Goal: Obtain resource: Download file/media

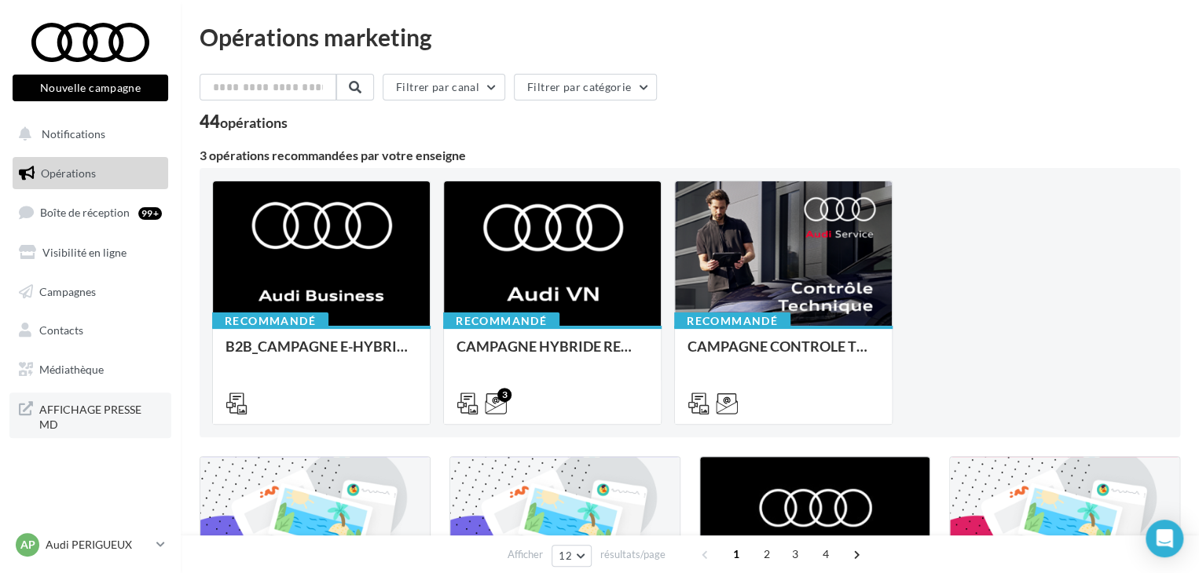
drag, startPoint x: 0, startPoint y: 0, endPoint x: 138, endPoint y: 405, distance: 427.5
click at [138, 405] on span "AFFICHAGE PRESSE MD" at bounding box center [100, 416] width 123 height 34
click at [286, 75] on input "text" at bounding box center [269, 87] width 138 height 27
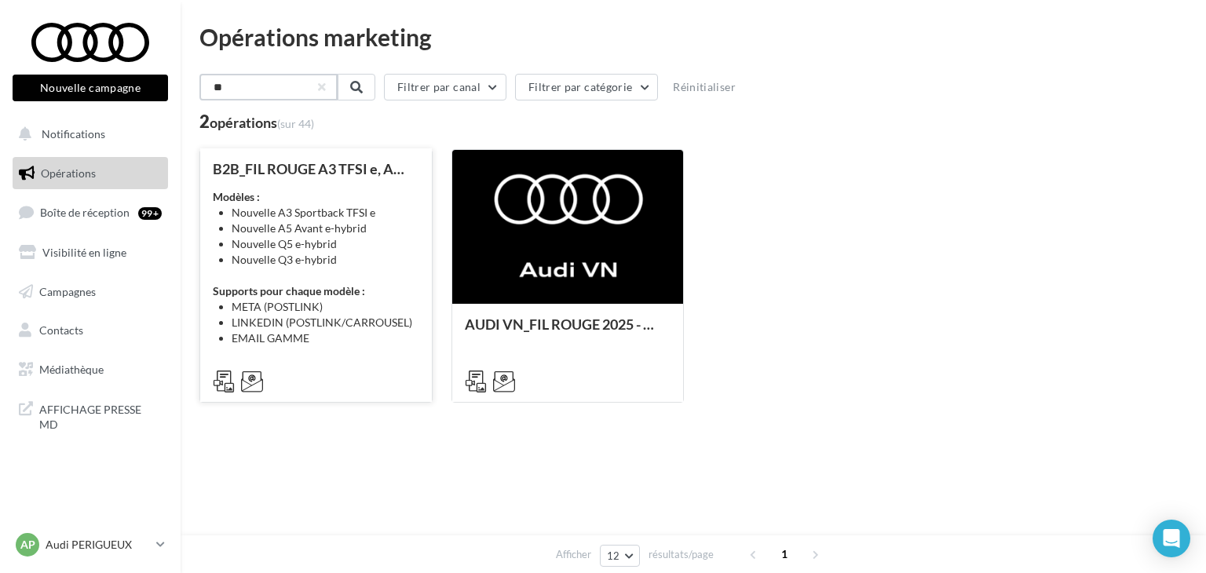
type input "**"
click at [317, 273] on div "Modèles : Nouvelle A3 Sportback TFSI e Nouvelle A5 Avant e-hybrid Nouvelle Q5 e…" at bounding box center [316, 267] width 207 height 157
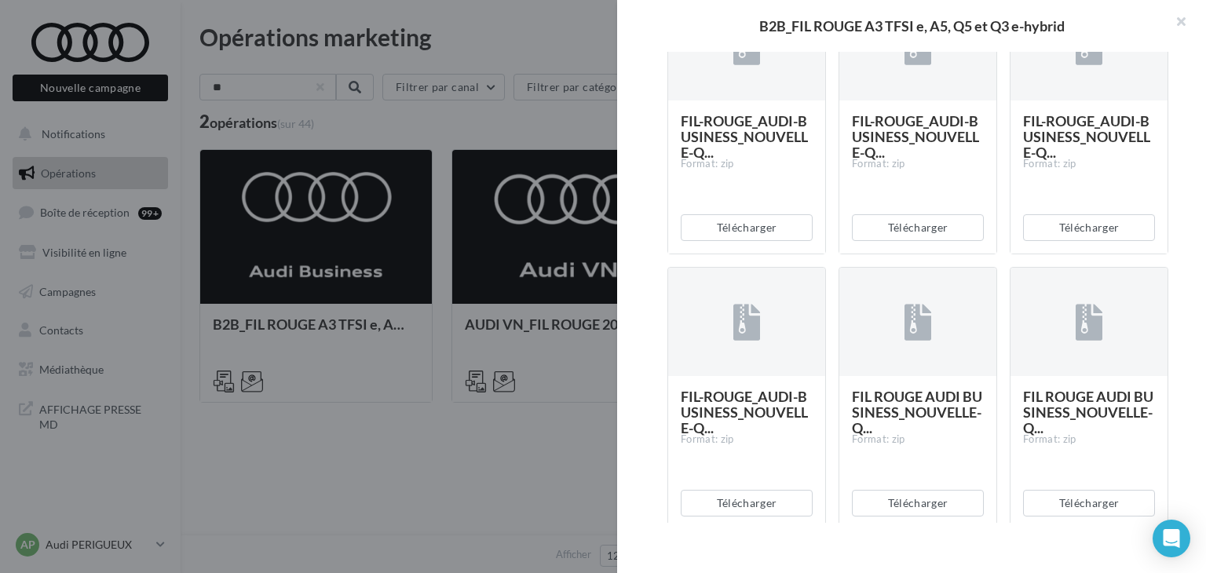
scroll to position [1335, 0]
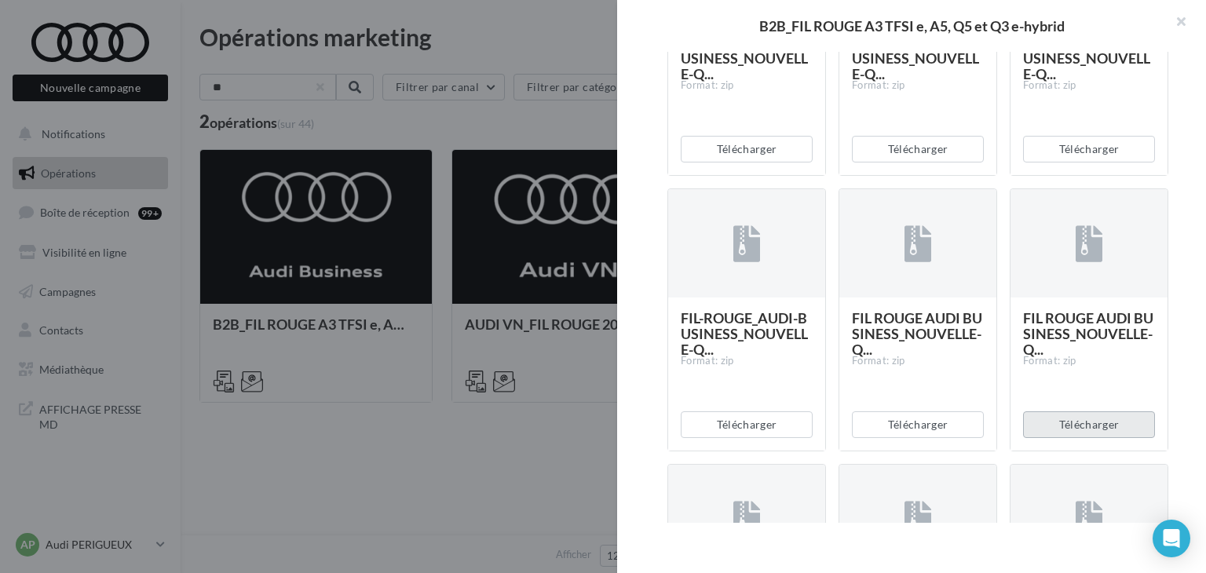
click at [1056, 419] on button "Télécharger" at bounding box center [1089, 425] width 132 height 27
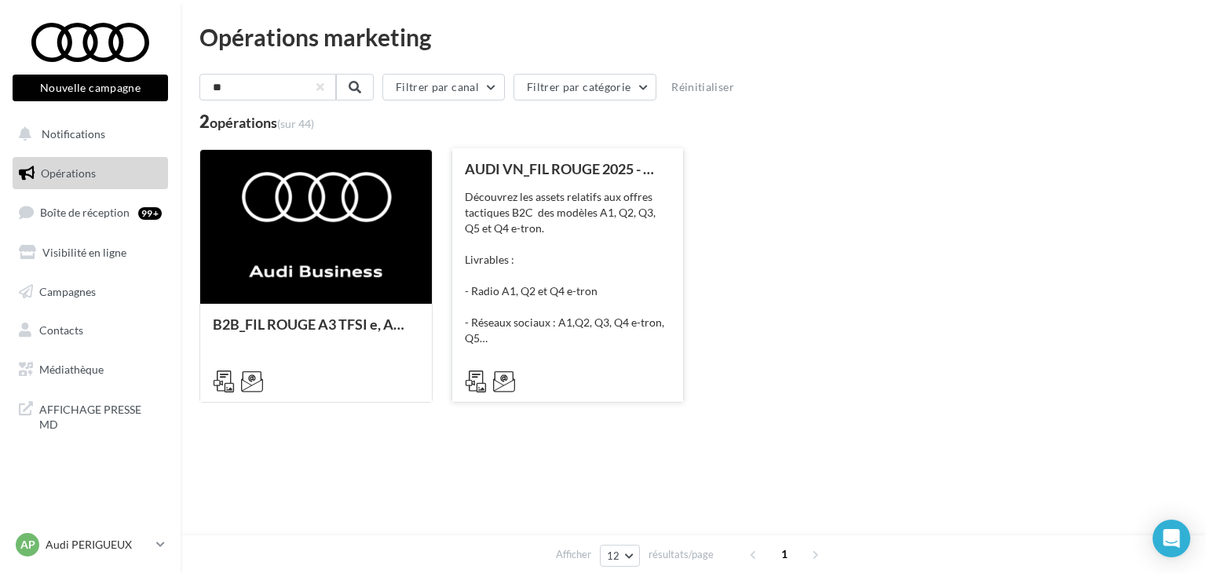
click at [555, 312] on div "Découvrez les assets relatifs aux offres tactiques B2C des modèles A1, Q2, Q3, …" at bounding box center [568, 267] width 207 height 157
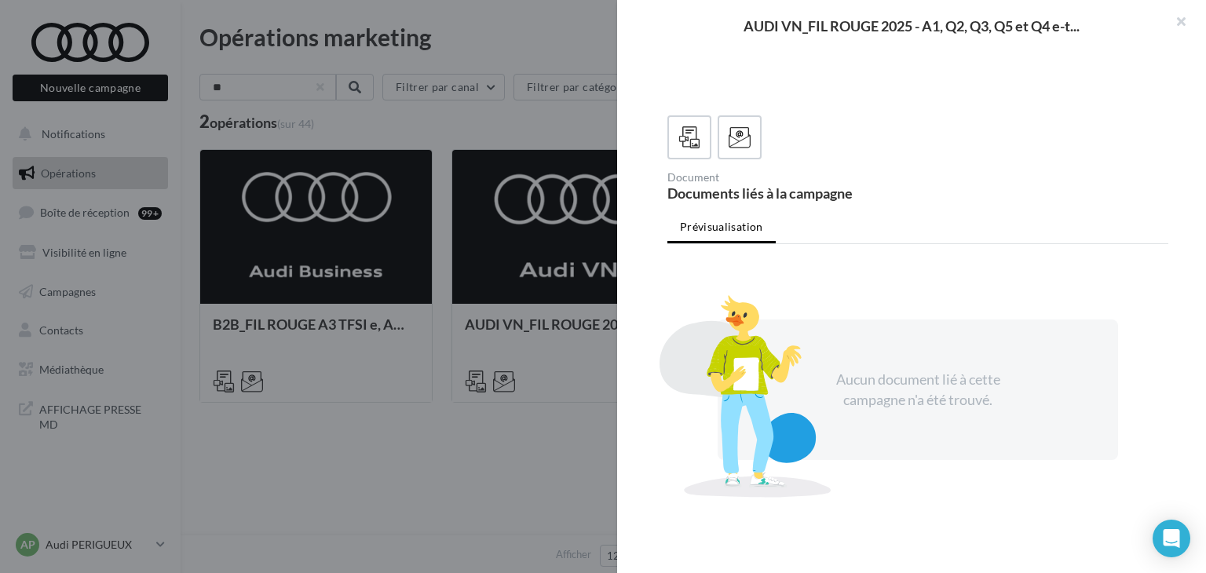
scroll to position [393, 0]
click at [745, 148] on icon at bounding box center [740, 137] width 23 height 23
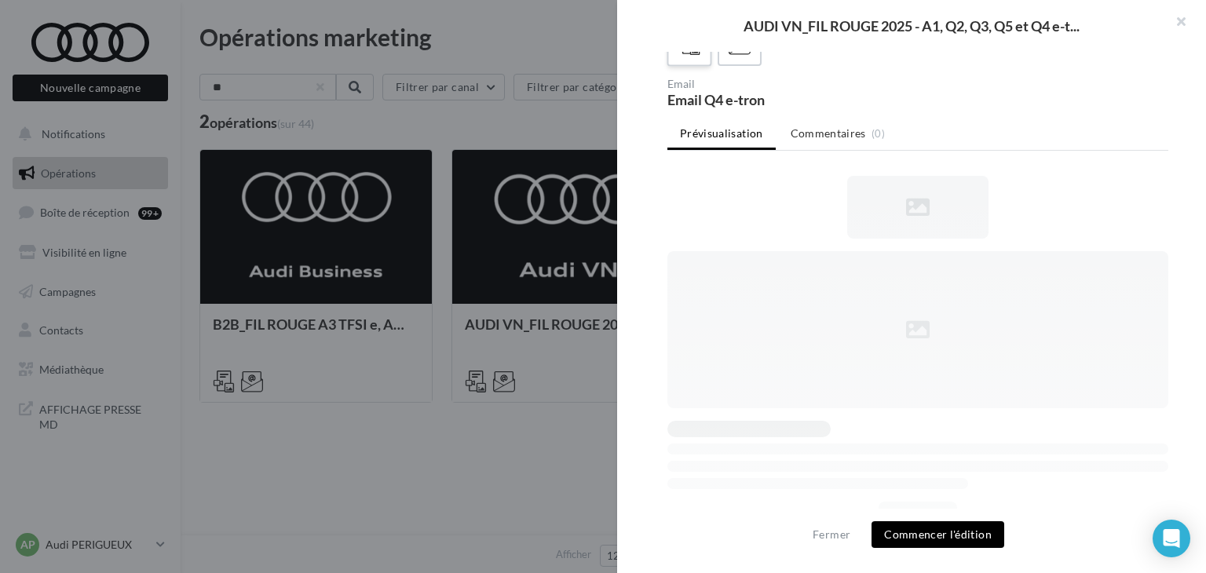
click at [694, 56] on icon at bounding box center [690, 44] width 23 height 23
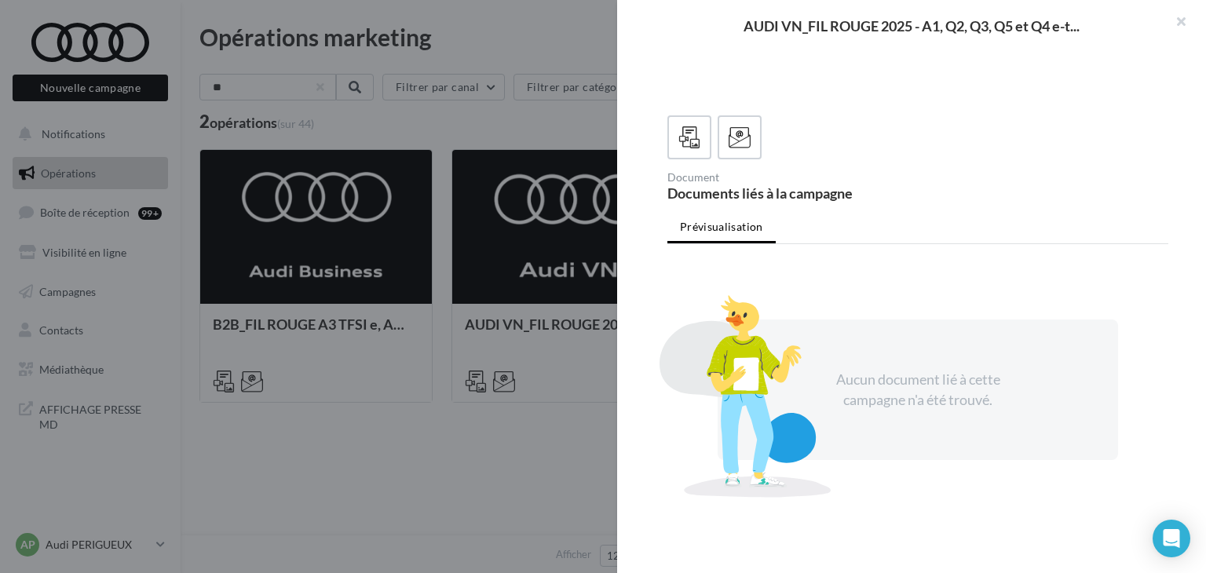
click at [401, 467] on div at bounding box center [603, 286] width 1206 height 573
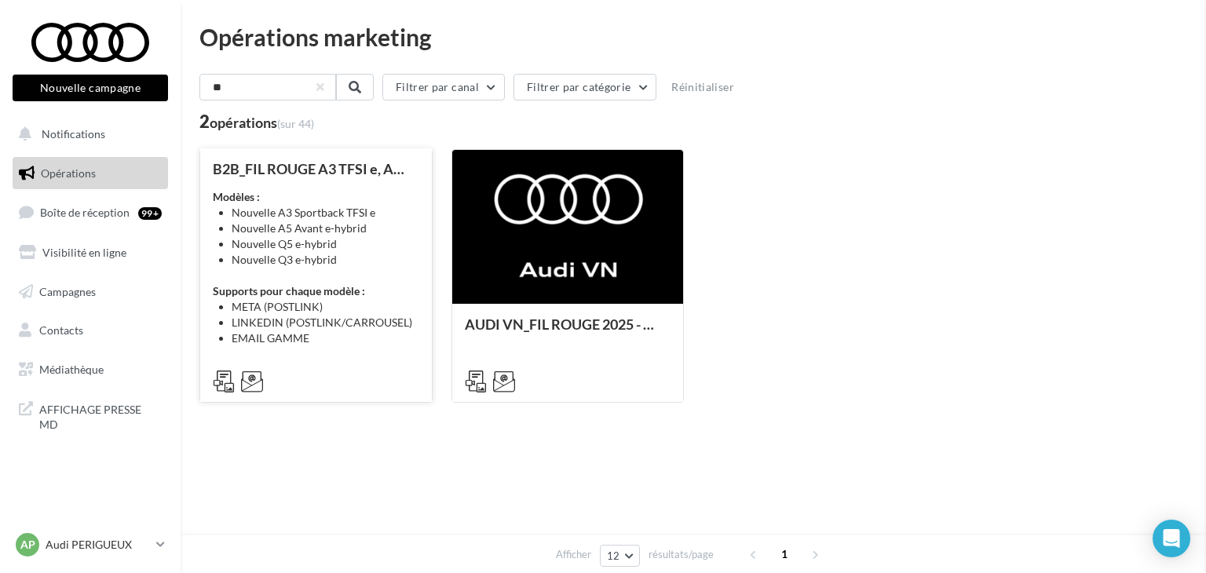
click at [255, 268] on div "Modèles : Nouvelle A3 Sportback TFSI e Nouvelle A5 Avant e-hybrid Nouvelle Q5 e…" at bounding box center [316, 267] width 207 height 157
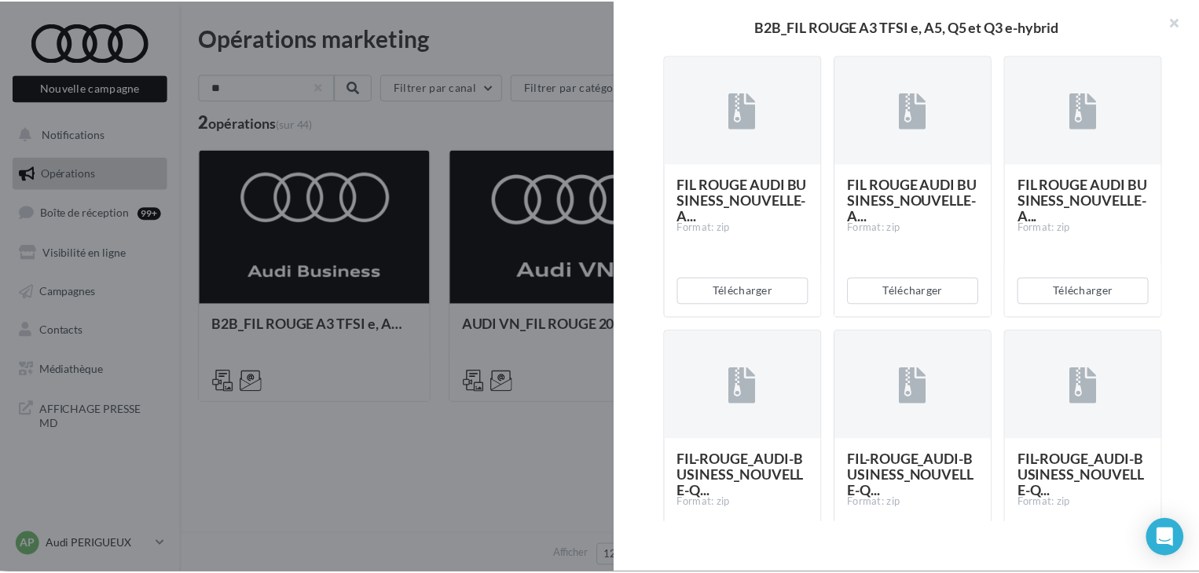
scroll to position [1021, 0]
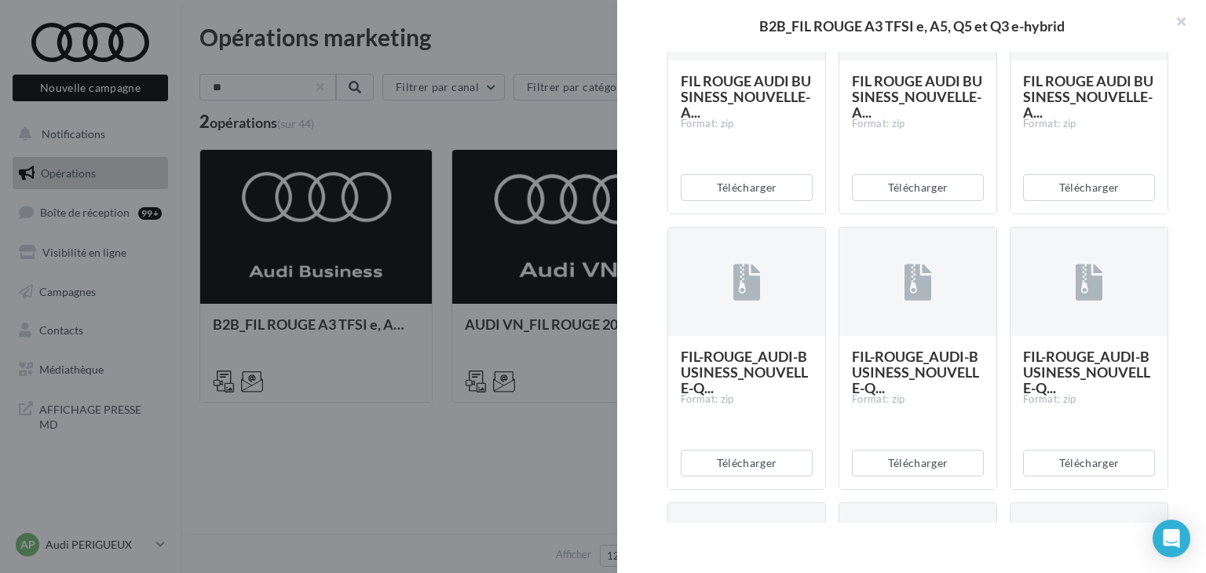
click at [317, 467] on div at bounding box center [603, 286] width 1206 height 573
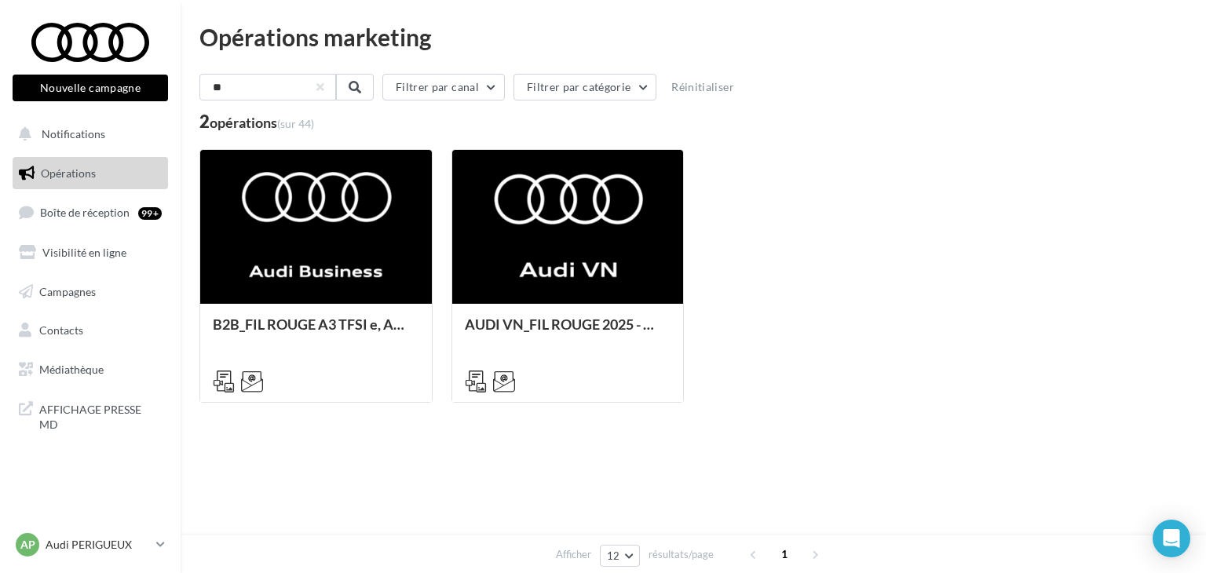
click at [816, 227] on div "B2B_FIL ROUGE A3 TFSI e, A5, Q5 et Q3 e-hybrid Modèles : Nouvelle A3 Sportback …" at bounding box center [694, 276] width 988 height 254
click at [324, 90] on button "button" at bounding box center [320, 87] width 6 height 6
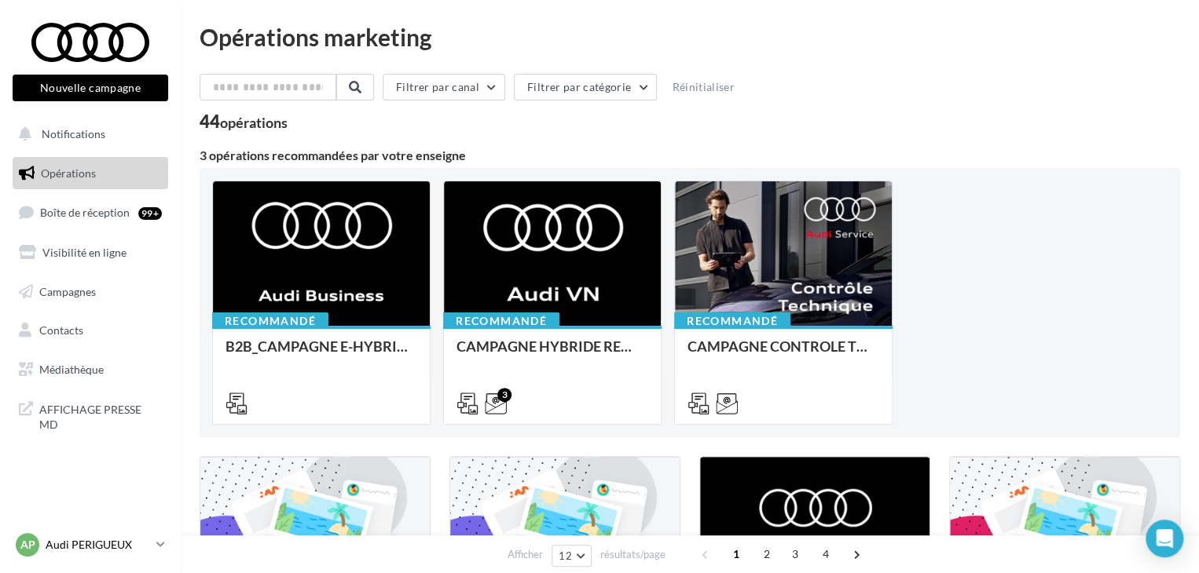
click at [101, 557] on link "AP Audi PERIGUEUX audi-peri-pau" at bounding box center [91, 545] width 156 height 30
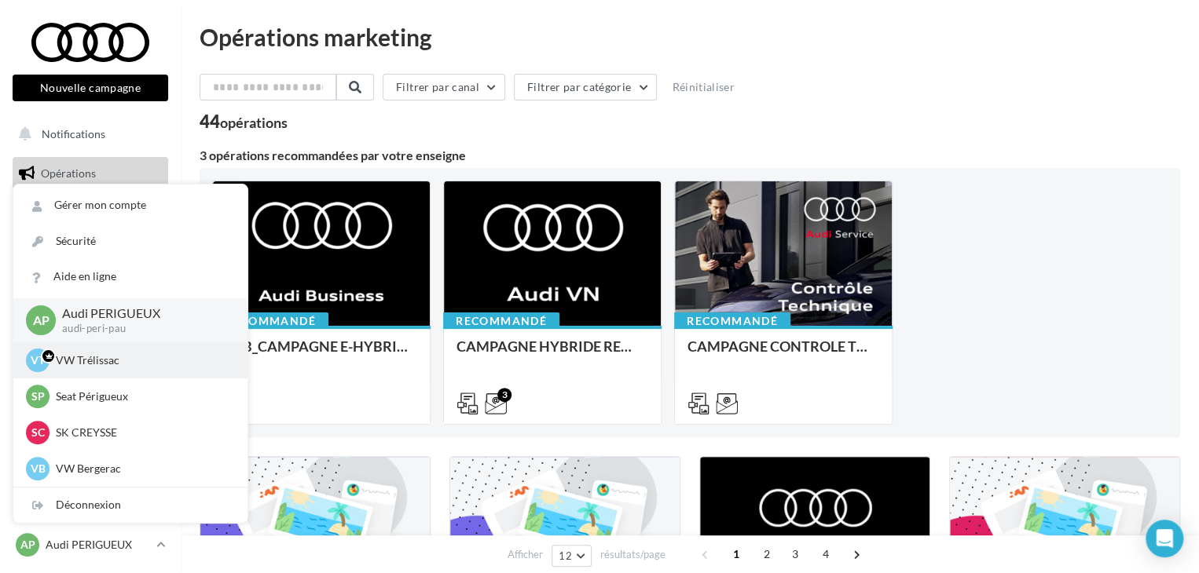
click at [123, 353] on p "VW Trélissac" at bounding box center [142, 361] width 173 height 16
